Goal: Ask a question: Seek information or help from site administrators or community

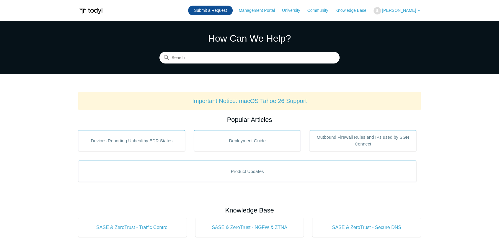
click at [210, 11] on link "Submit a Request" at bounding box center [210, 11] width 45 height 10
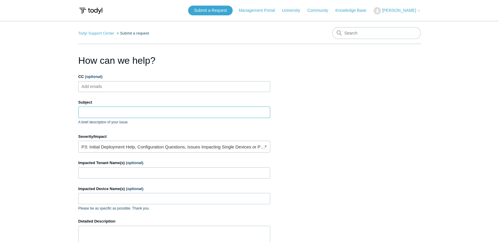
click at [120, 110] on input "Subject" at bounding box center [174, 112] width 192 height 11
type input "I"
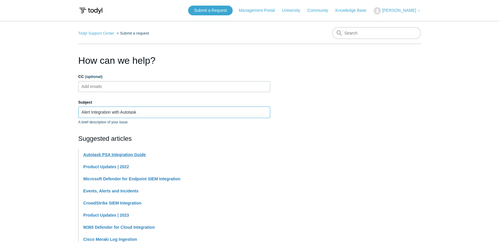
type input "Alert Integration with Autotask"
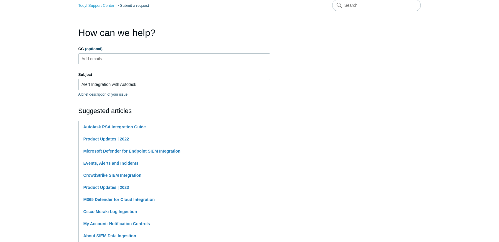
scroll to position [65, 0]
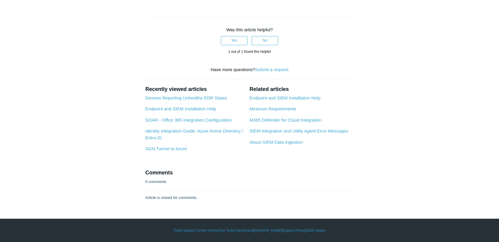
scroll to position [951, 0]
drag, startPoint x: 156, startPoint y: 89, endPoint x: 288, endPoint y: 135, distance: 140.1
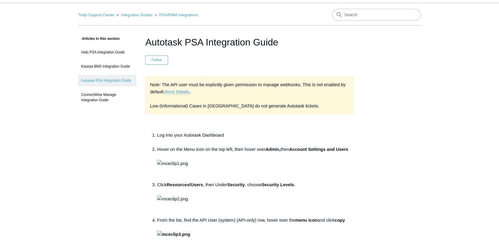
scroll to position [0, 0]
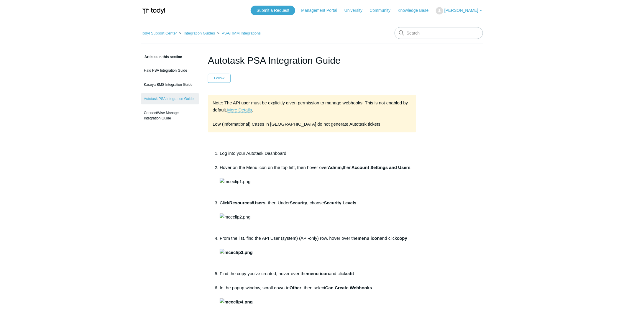
click at [152, 8] on img at bounding box center [153, 10] width 25 height 11
click at [453, 9] on span "[PERSON_NAME]" at bounding box center [462, 10] width 34 height 5
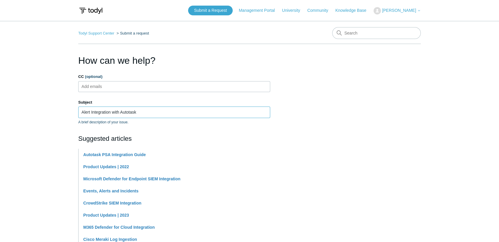
drag, startPoint x: 154, startPoint y: 116, endPoint x: 35, endPoint y: 114, distance: 118.9
click at [35, 114] on main "Todyl Support Center Submit a request How can we help? CC (optional) Add emails…" at bounding box center [249, 245] width 499 height 448
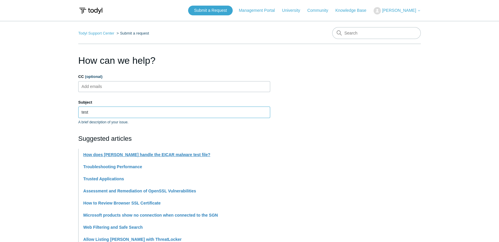
type input "test"
click at [147, 156] on link "How does [PERSON_NAME] handle the EICAR malware test file?" at bounding box center [146, 154] width 127 height 5
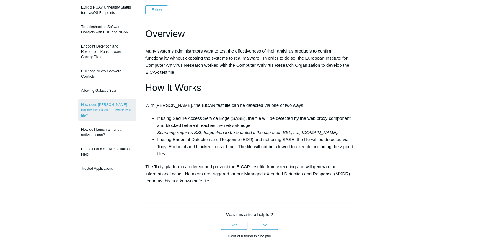
scroll to position [98, 0]
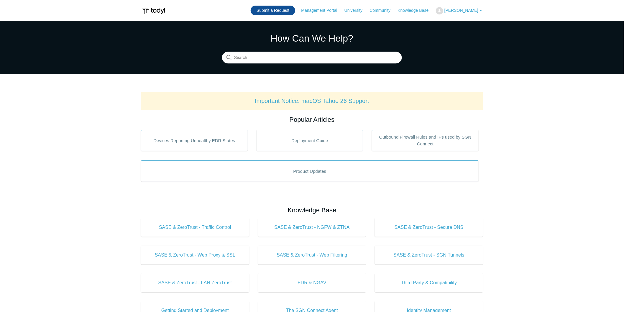
click at [261, 10] on link "Submit a Request" at bounding box center [273, 11] width 45 height 10
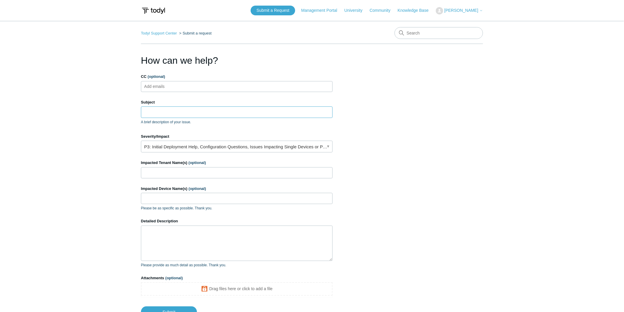
click at [179, 116] on input "Subject" at bounding box center [237, 112] width 192 height 11
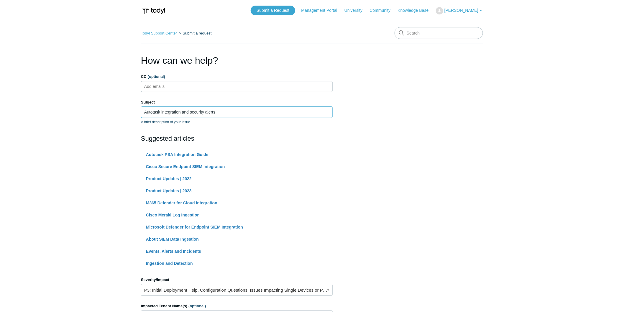
scroll to position [197, 0]
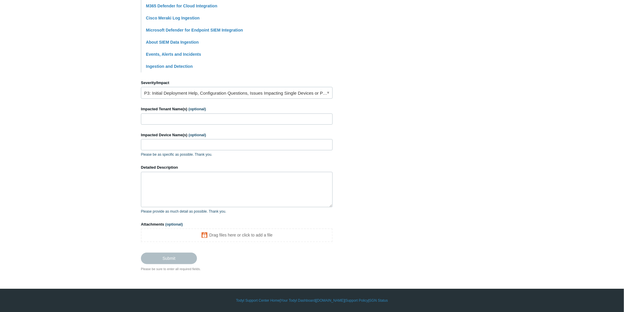
type input "Autotask integration and security alerts"
click at [199, 120] on input "Impacted Tenant Name(s) (optional)" at bounding box center [237, 119] width 192 height 11
click at [181, 182] on textarea "Detailed Description" at bounding box center [237, 189] width 192 height 35
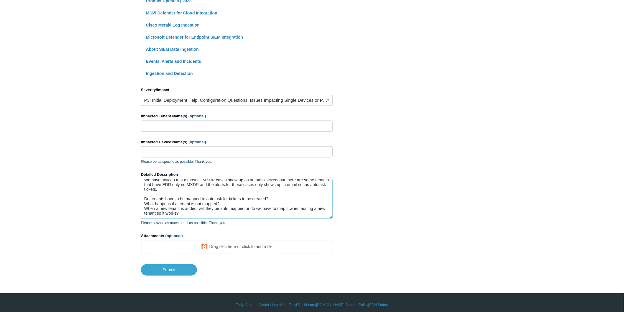
scroll to position [0, 0]
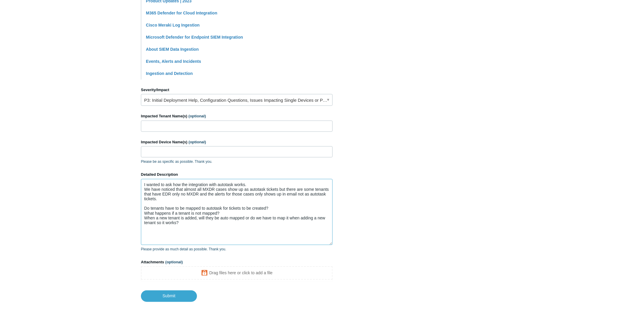
drag, startPoint x: 331, startPoint y: 213, endPoint x: 333, endPoint y: 248, distance: 35.5
click at [333, 248] on section "How can we help? CC (optional) Add emails Subject Autotask integration and secu…" at bounding box center [312, 82] width 342 height 439
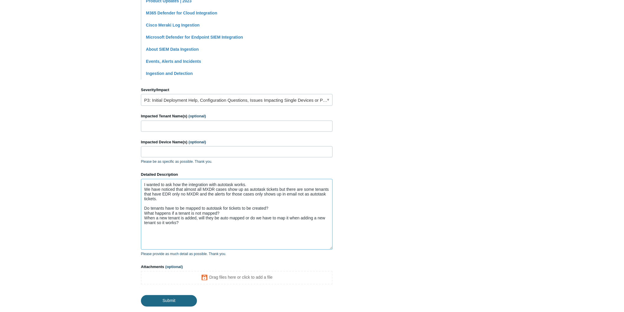
type textarea "I wanted to ask how the integration with autotask works. We have noticed that a…"
click at [167, 302] on input "Submit" at bounding box center [169, 301] width 56 height 12
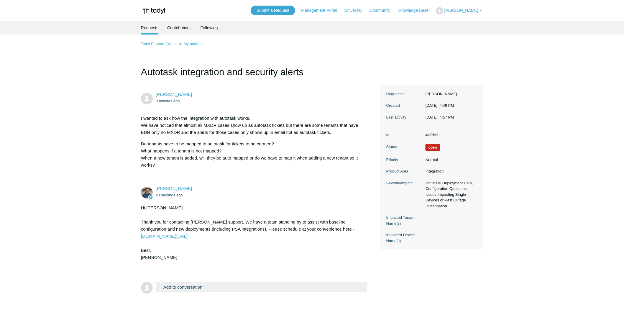
click at [188, 234] on link "www.todyl.com/ode" at bounding box center [164, 236] width 47 height 5
